Goal: Book appointment/travel/reservation

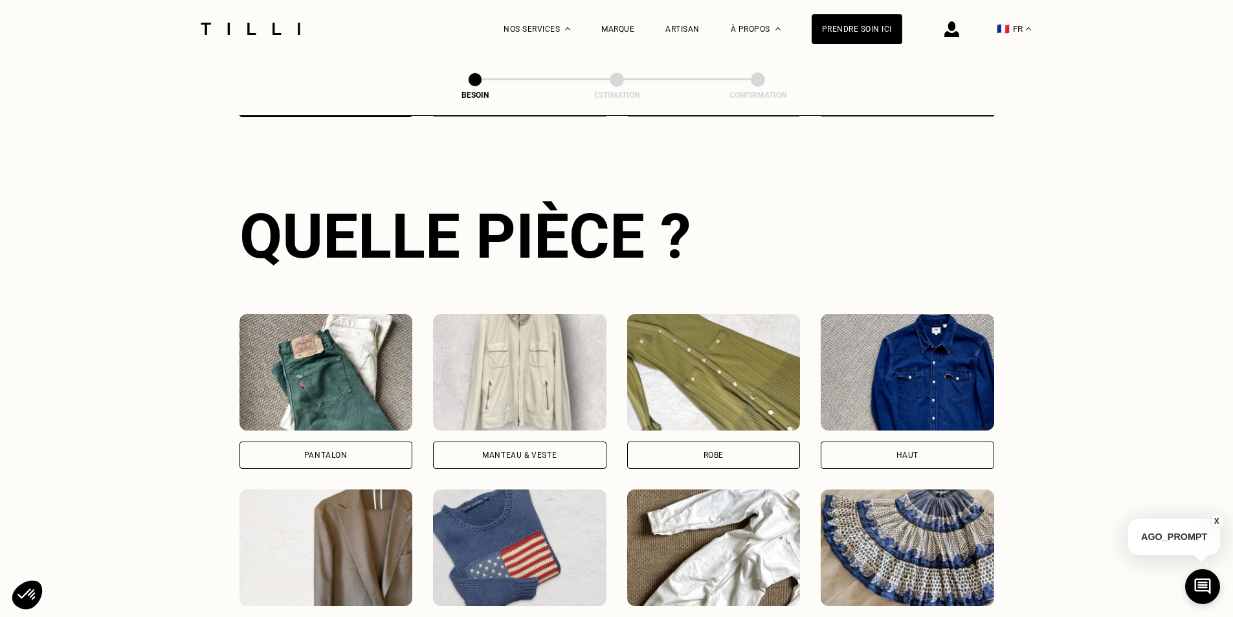
scroll to position [229, 0]
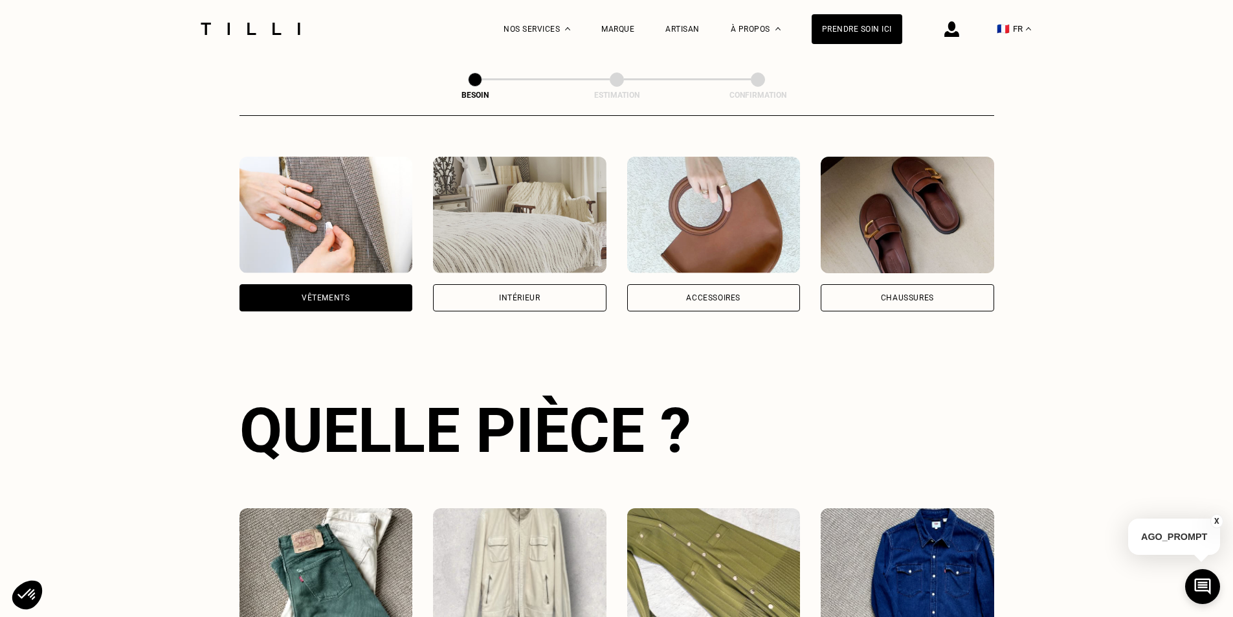
click at [770, 284] on div "Accessoires" at bounding box center [713, 297] width 173 height 27
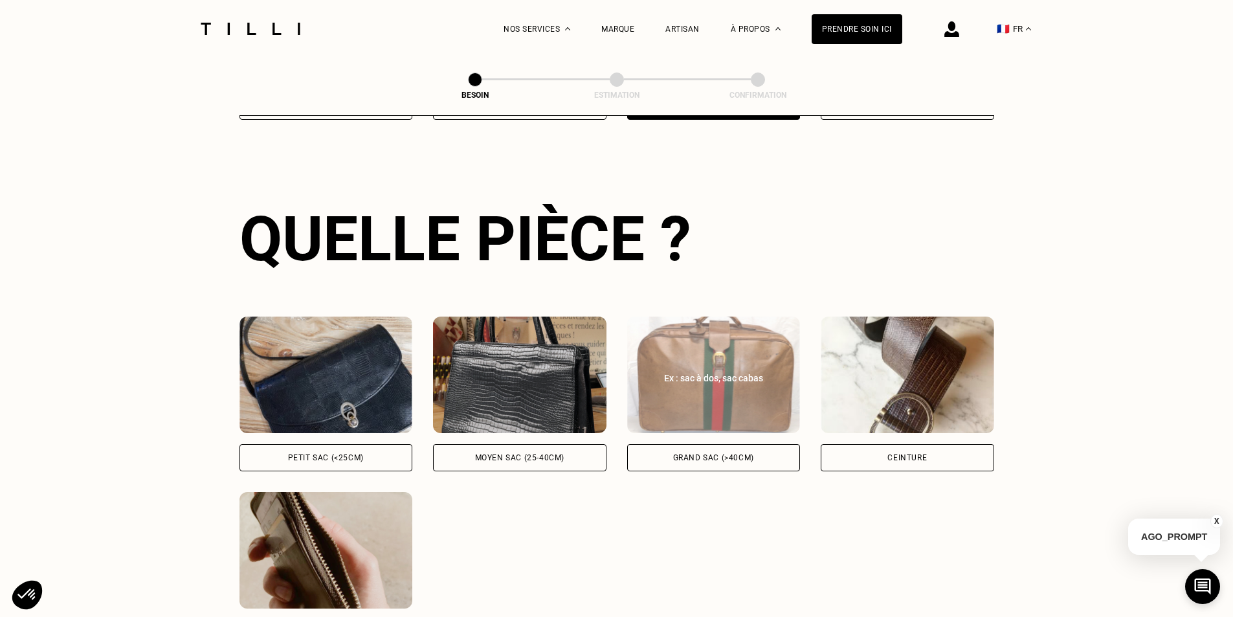
scroll to position [423, 0]
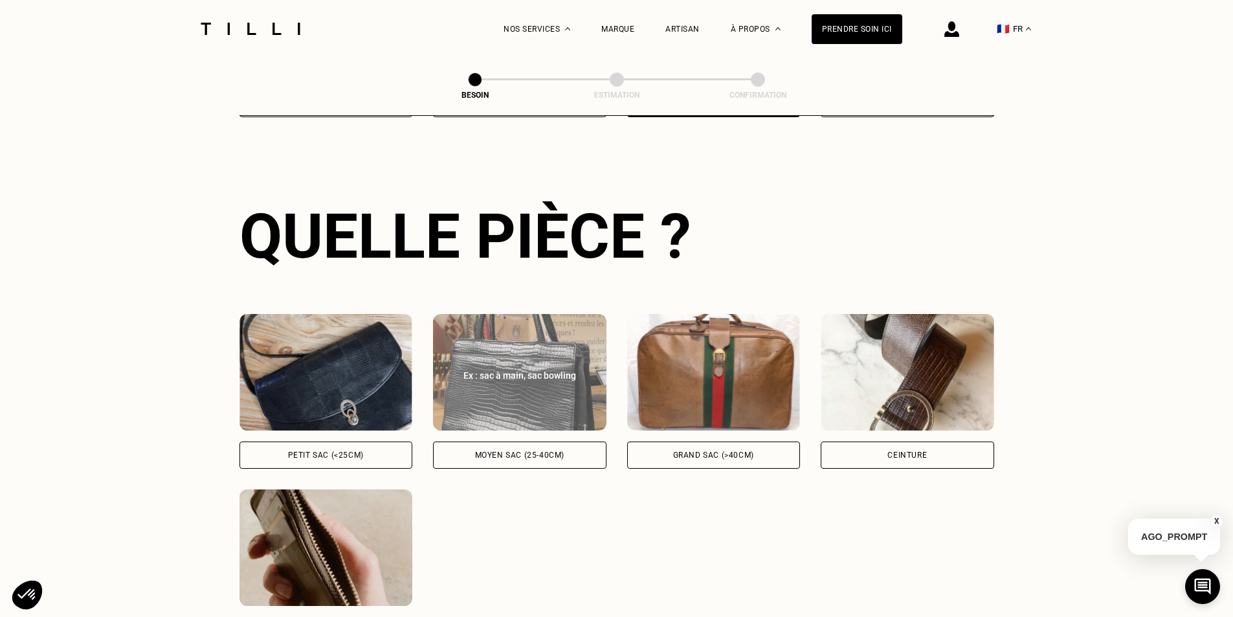
click at [496, 451] on div "Moyen sac (25-40cm)" at bounding box center [519, 455] width 89 height 8
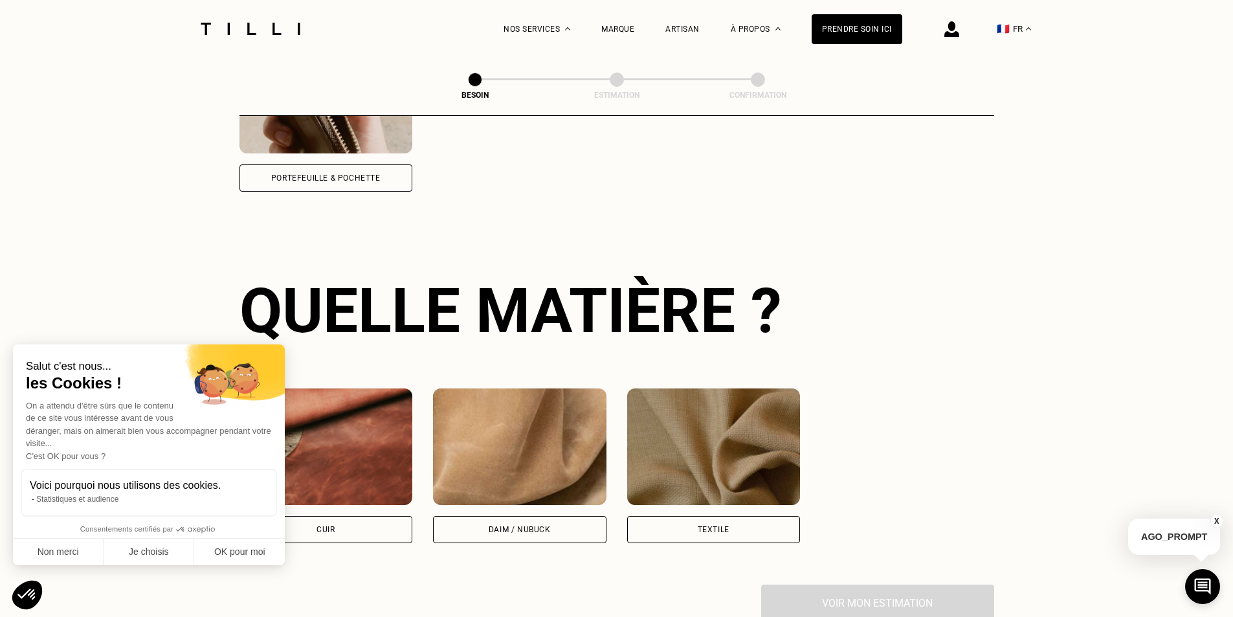
scroll to position [952, 0]
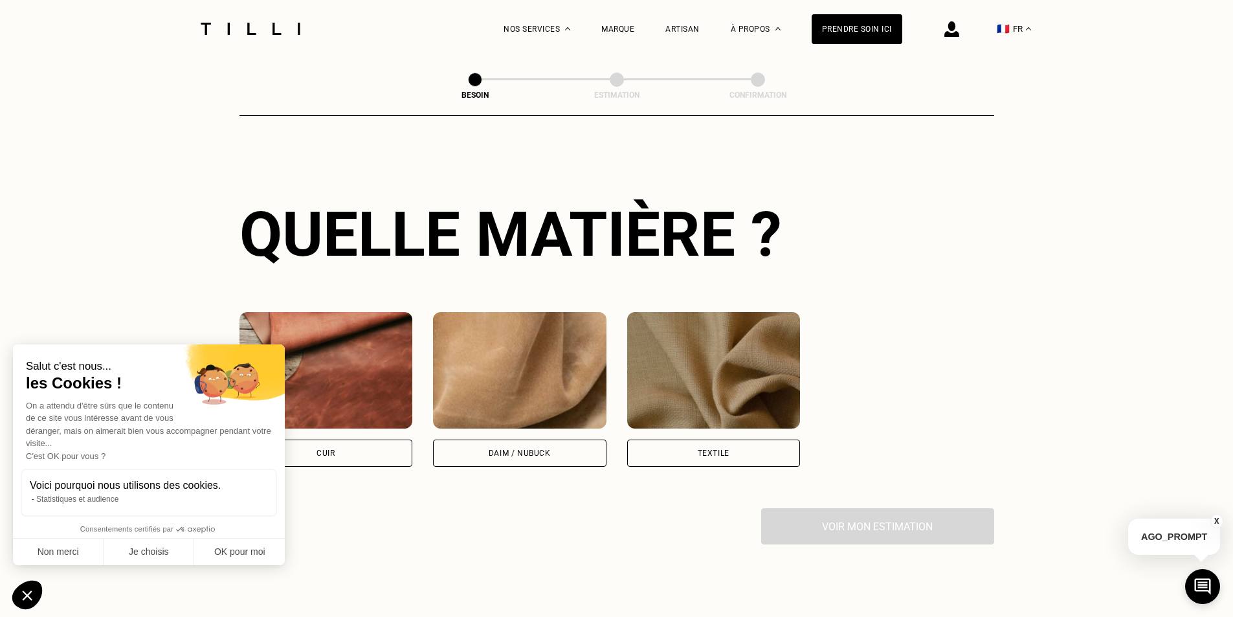
click at [300, 441] on div "Cuir" at bounding box center [325, 452] width 173 height 27
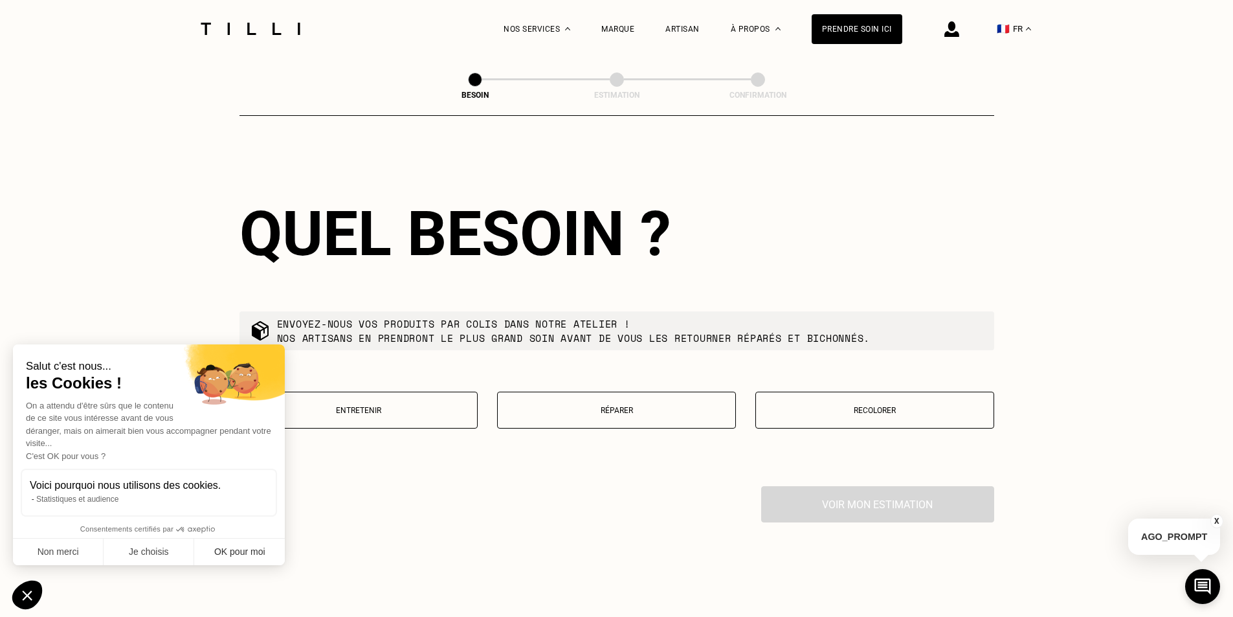
scroll to position [1305, 0]
click at [258, 558] on button "OK pour moi" at bounding box center [239, 551] width 91 height 27
checkbox input "true"
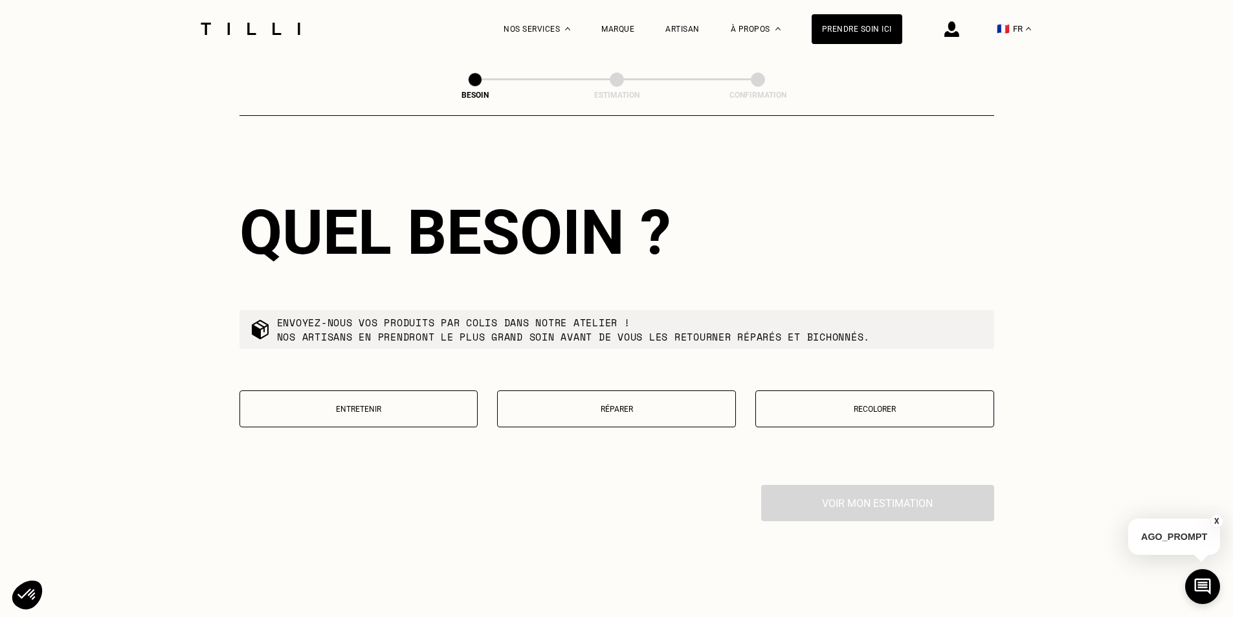
click at [563, 390] on button "Réparer" at bounding box center [616, 408] width 239 height 37
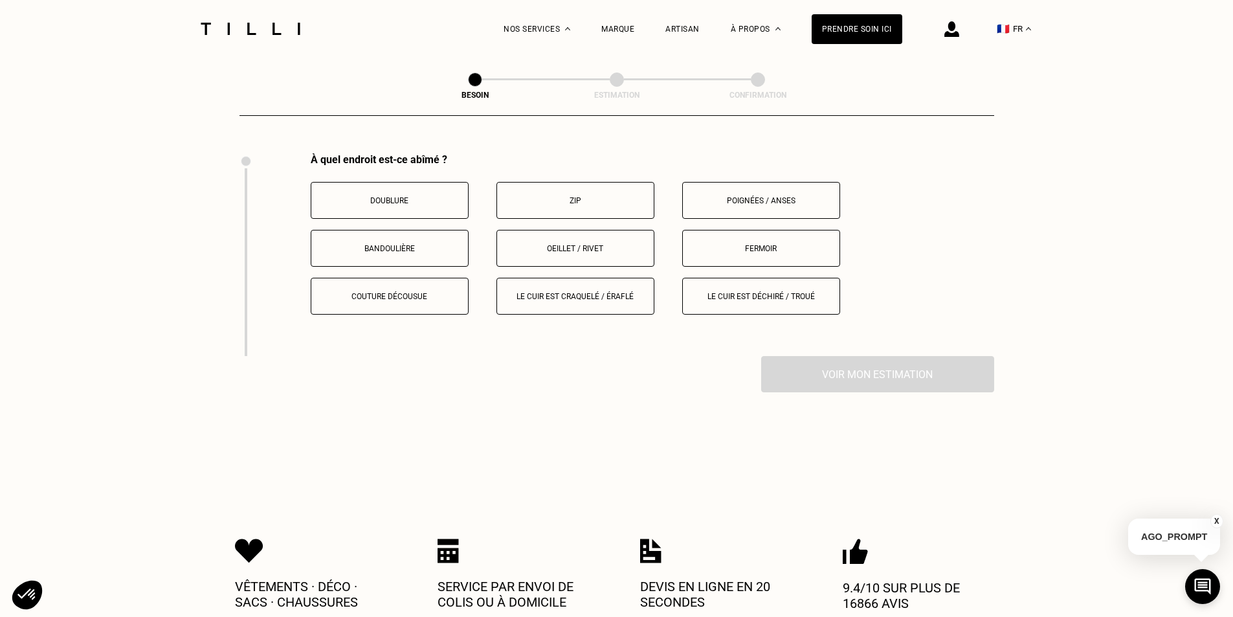
scroll to position [1637, 0]
click at [448, 301] on button "Couture décousue" at bounding box center [390, 295] width 158 height 37
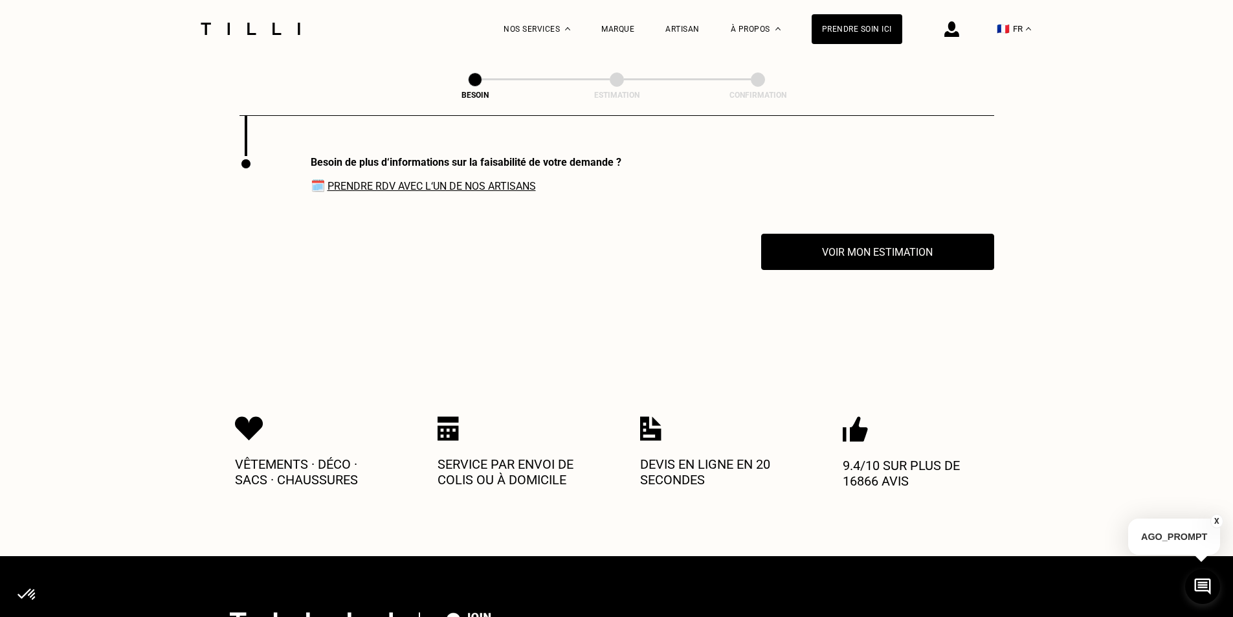
scroll to position [1840, 0]
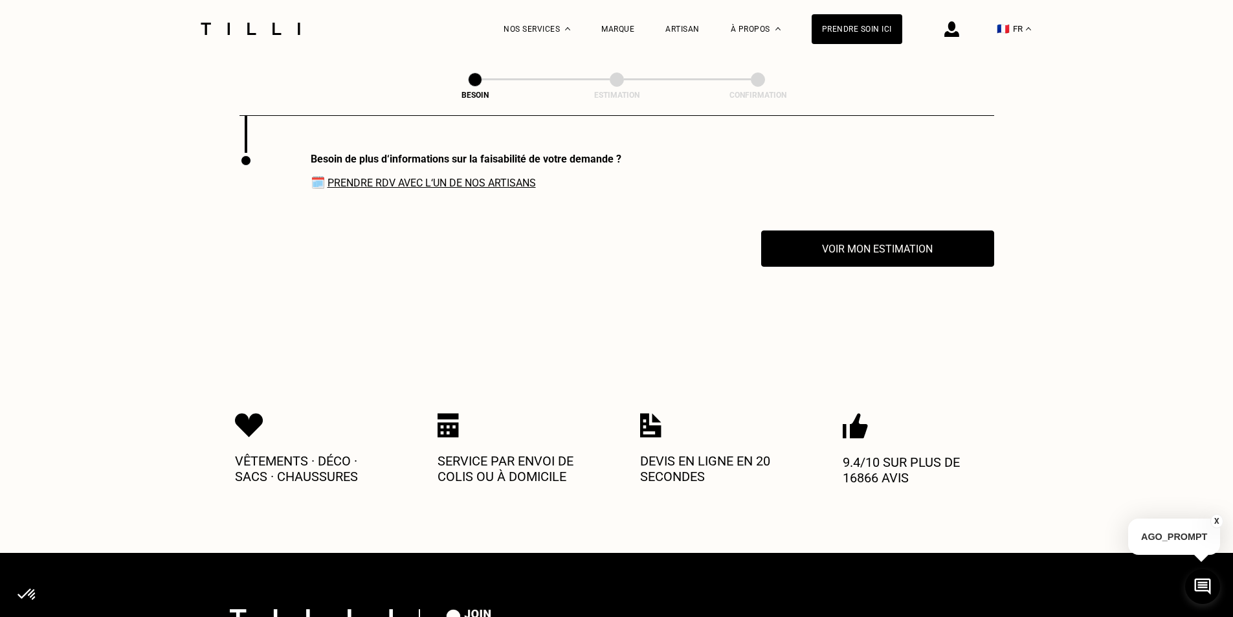
click at [469, 183] on span "🗓️ Prendre RDV avec l‘un de nos artisans" at bounding box center [466, 182] width 311 height 14
click at [469, 181] on link "Prendre RDV avec l‘un de nos artisans" at bounding box center [431, 183] width 208 height 12
